Goal: Register for event/course

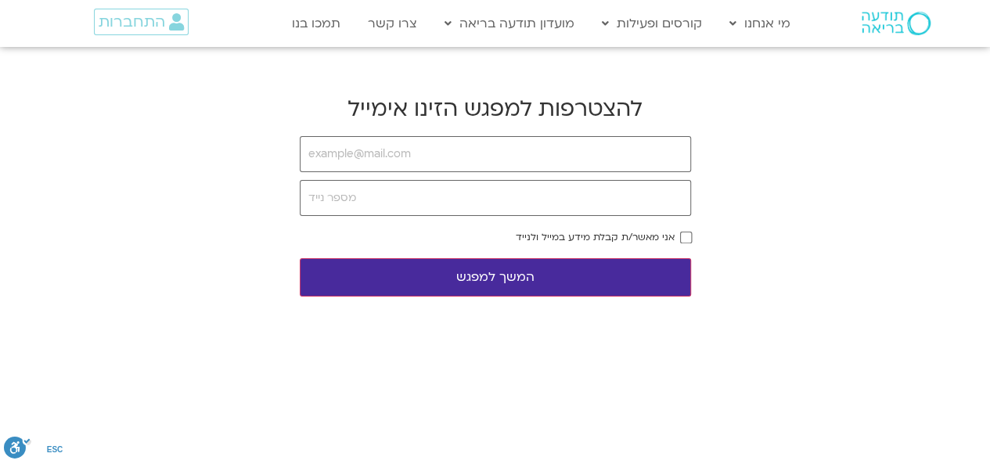
type input "ם"
type input "[EMAIL_ADDRESS][DOMAIN_NAME]"
click at [383, 203] on input "tel" at bounding box center [495, 198] width 391 height 36
type input "0502212863"
click at [598, 278] on button "המשך למפגש" at bounding box center [495, 277] width 391 height 38
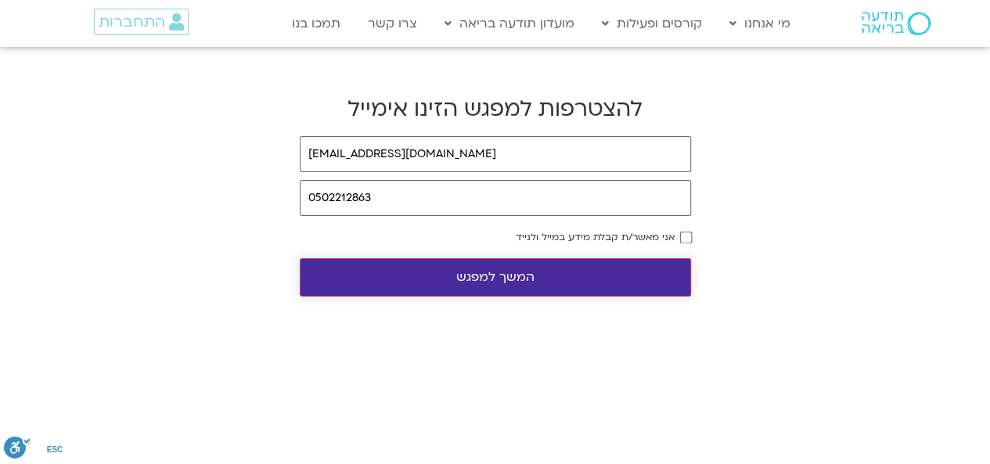
click at [507, 282] on button "המשך למפגש" at bounding box center [495, 277] width 391 height 38
click at [502, 171] on input "email" at bounding box center [495, 154] width 391 height 36
type input "[EMAIL_ADDRESS][DOMAIN_NAME]"
click at [472, 204] on input "tel" at bounding box center [495, 198] width 391 height 36
type input "0502212863"
